Goal: Information Seeking & Learning: Learn about a topic

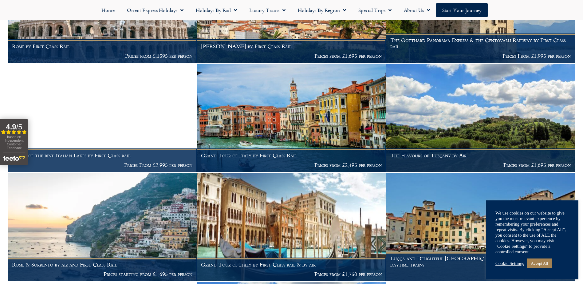
scroll to position [584, 0]
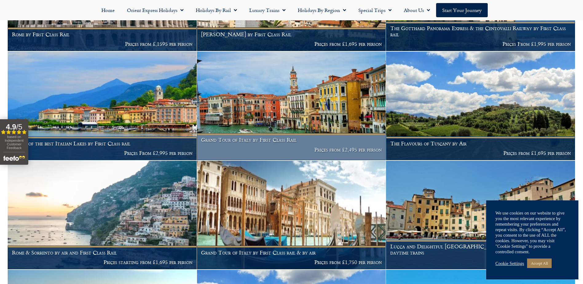
click at [267, 137] on h1 "Grand Tour of Italy by First Class Rail" at bounding box center [291, 140] width 181 height 6
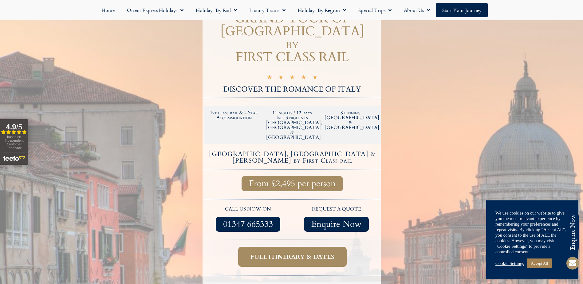
scroll to position [123, 0]
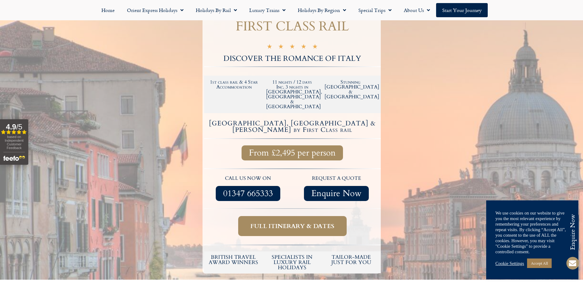
click at [283, 222] on span "Full itinerary & dates" at bounding box center [293, 226] width 84 height 8
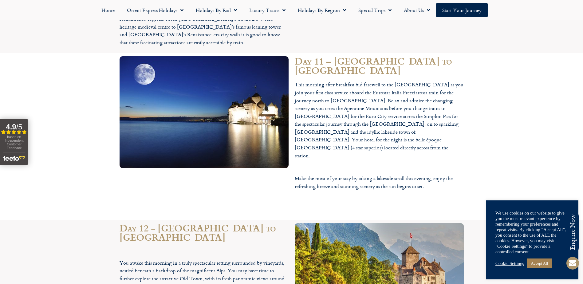
scroll to position [2103, 0]
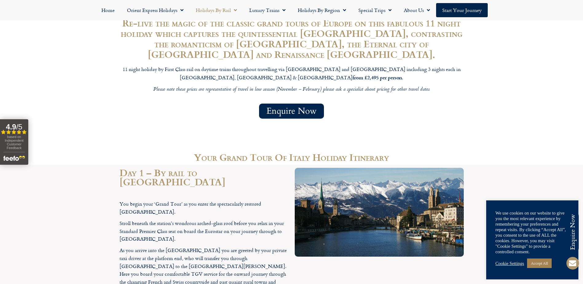
scroll to position [123, 0]
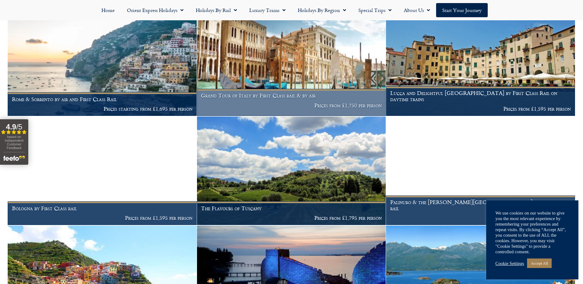
scroll to position [738, 0]
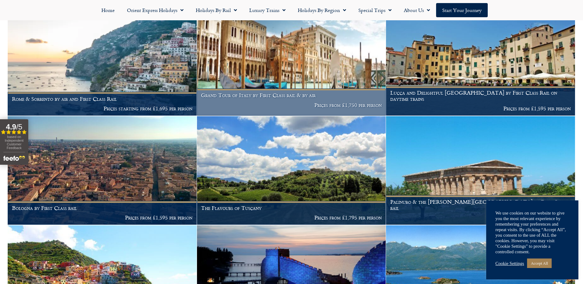
click at [267, 92] on h1 "Grand Tour of Italy by First Class rail & by air" at bounding box center [291, 95] width 181 height 6
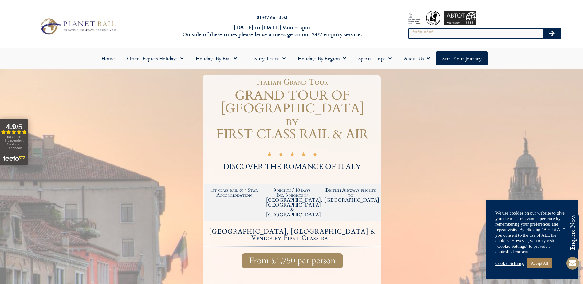
click at [301, 257] on span "From £1,750 per person" at bounding box center [292, 261] width 87 height 8
click at [284, 257] on span "From £1,750 per person" at bounding box center [292, 261] width 87 height 8
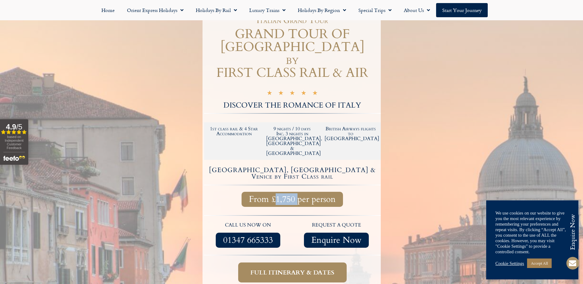
scroll to position [123, 0]
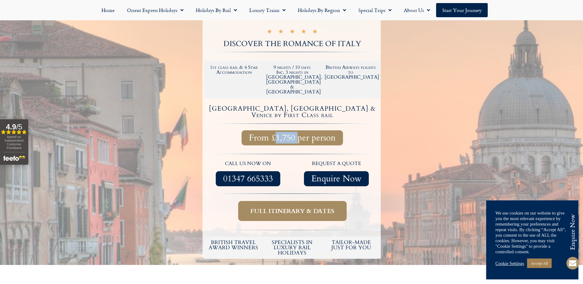
click at [306, 207] on span "Full itinerary & dates" at bounding box center [293, 211] width 84 height 8
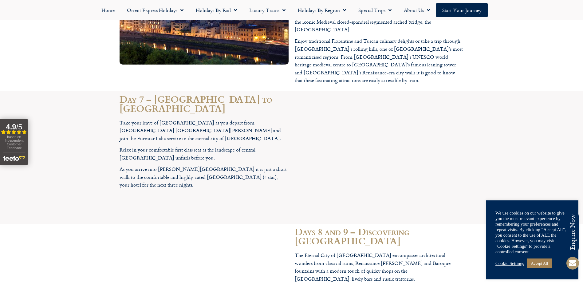
scroll to position [1139, 0]
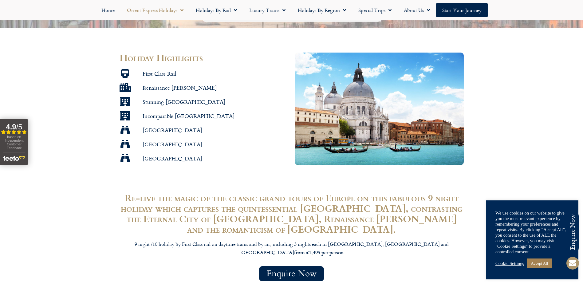
scroll to position [123, 0]
